Goal: Check status: Check status

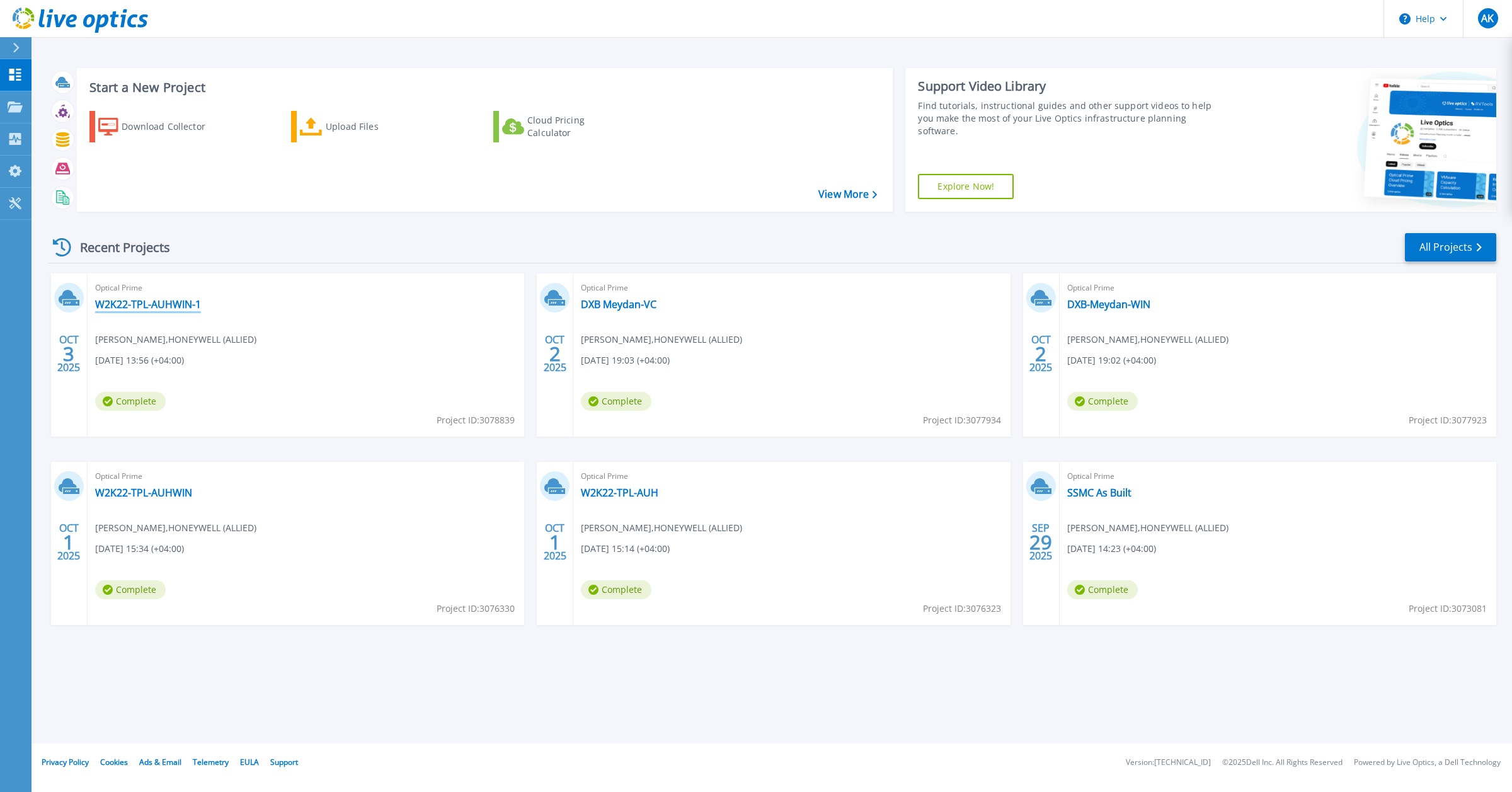
click at [166, 300] on link "W2K22-TPL-AUHWIN-1" at bounding box center [148, 304] width 106 height 13
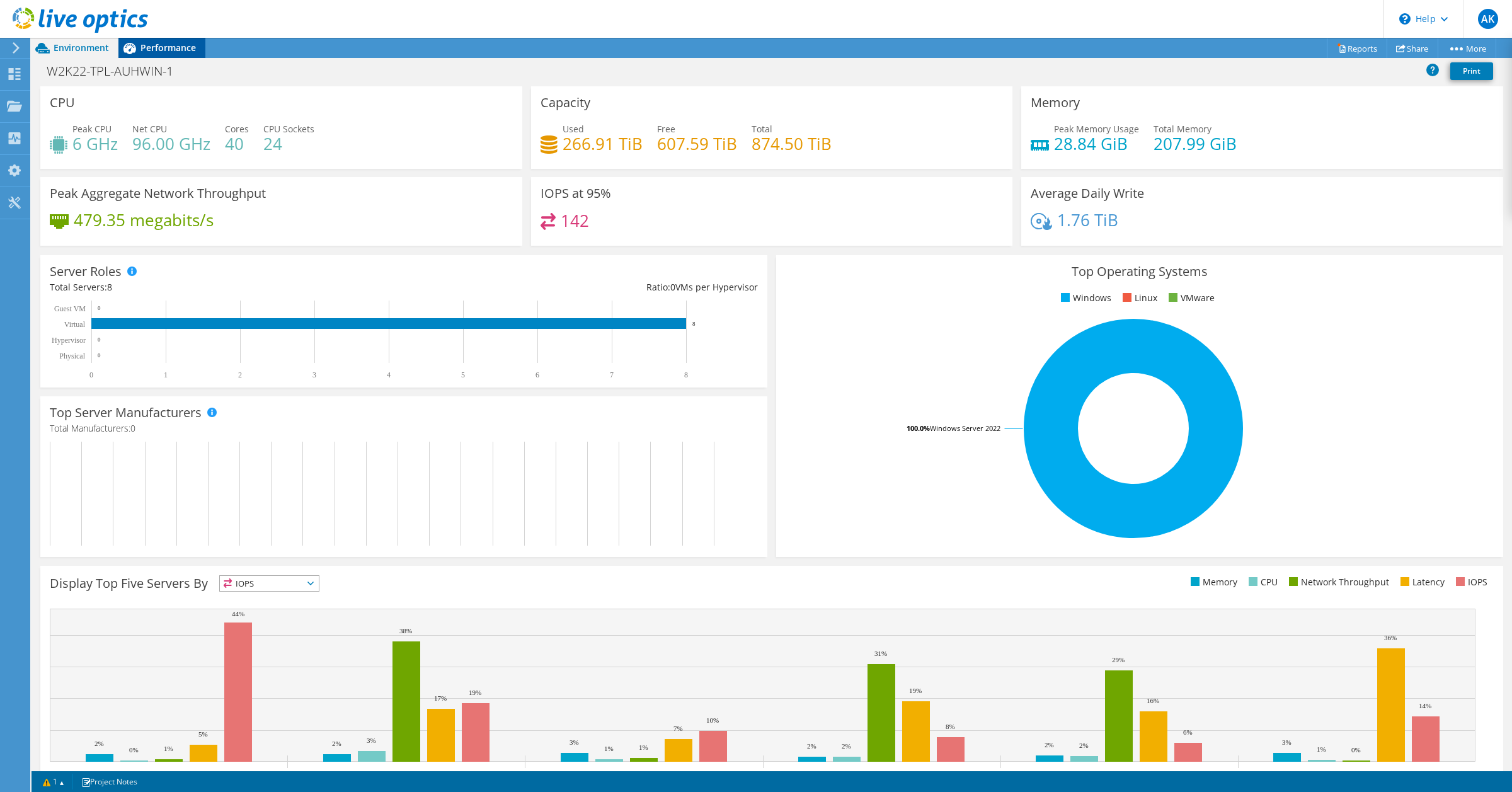
click at [158, 54] on div "Performance" at bounding box center [161, 48] width 87 height 20
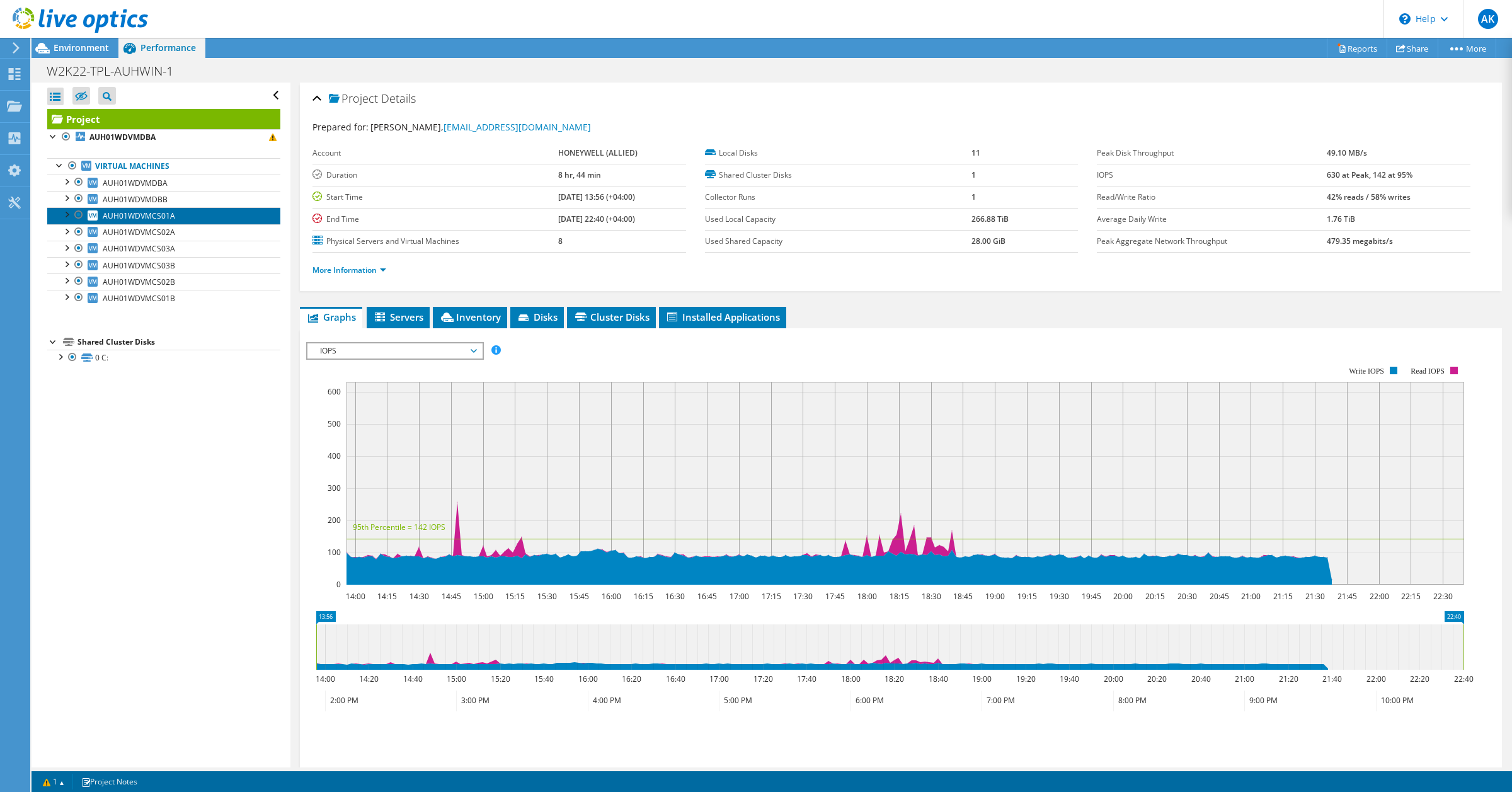
click at [171, 216] on span "AUH01WDVMCS01A" at bounding box center [138, 216] width 72 height 10
